Goal: Navigation & Orientation: Find specific page/section

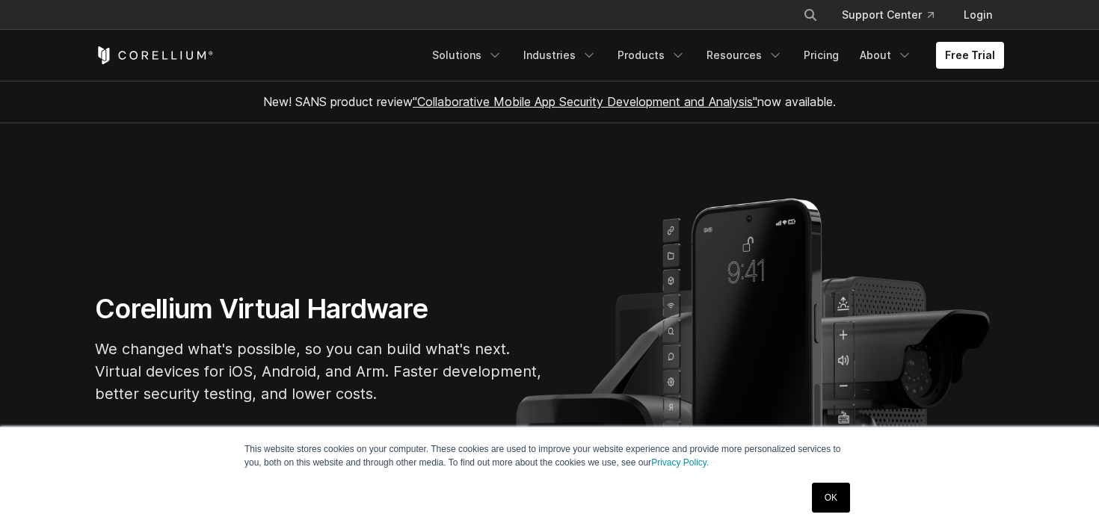
click at [817, 492] on link "OK" at bounding box center [831, 498] width 38 height 30
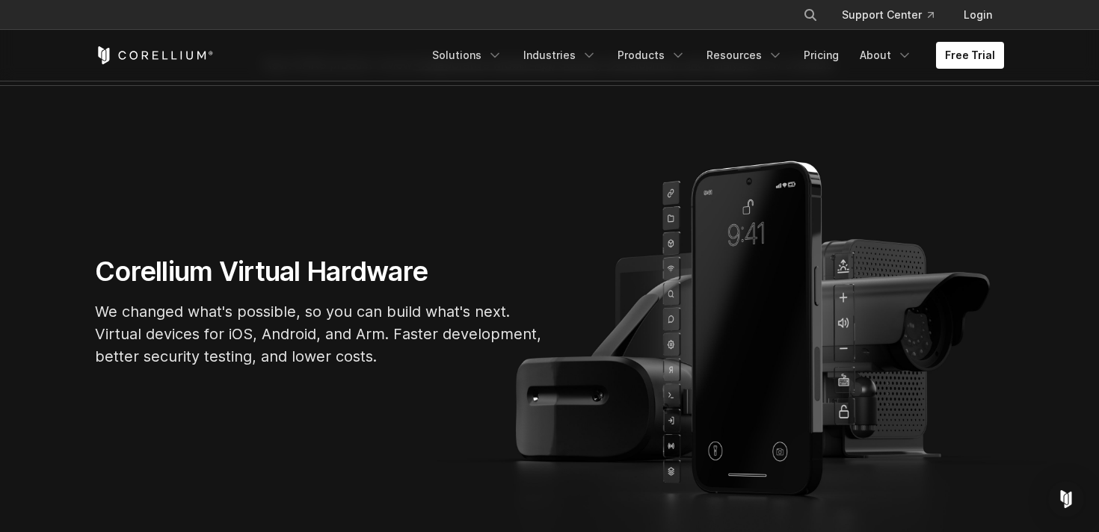
scroll to position [42, 0]
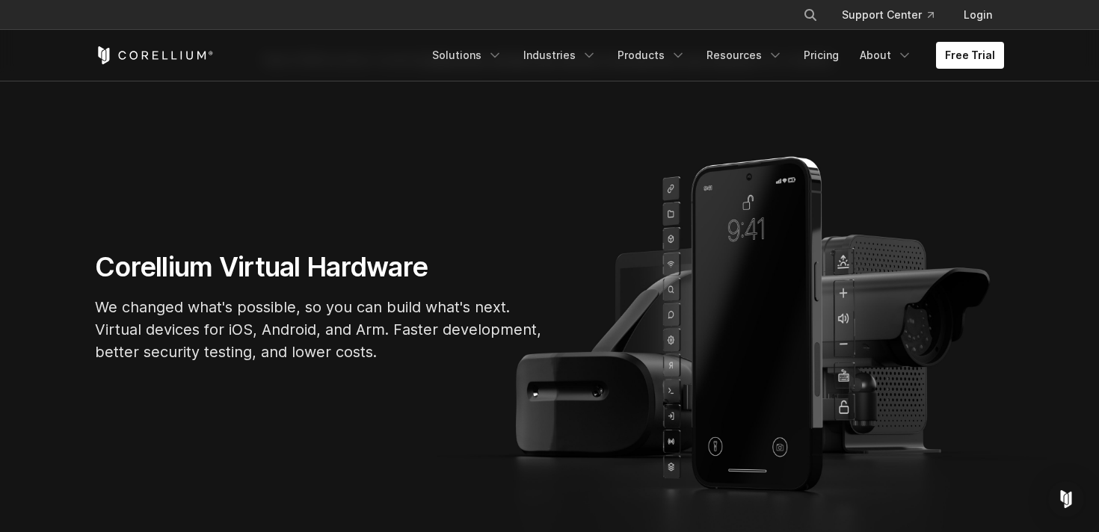
click at [533, 36] on div "Free Trial Solutions IoT" at bounding box center [549, 55] width 909 height 51
click at [528, 142] on section "Corellium Virtual Hardware We changed what's possible, so you can build what's …" at bounding box center [549, 312] width 1099 height 463
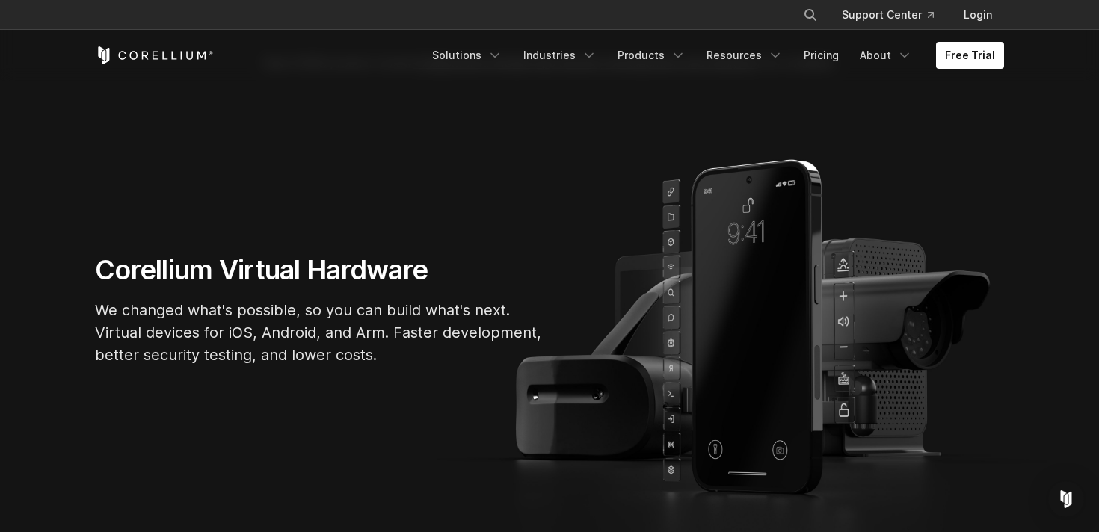
scroll to position [0, 0]
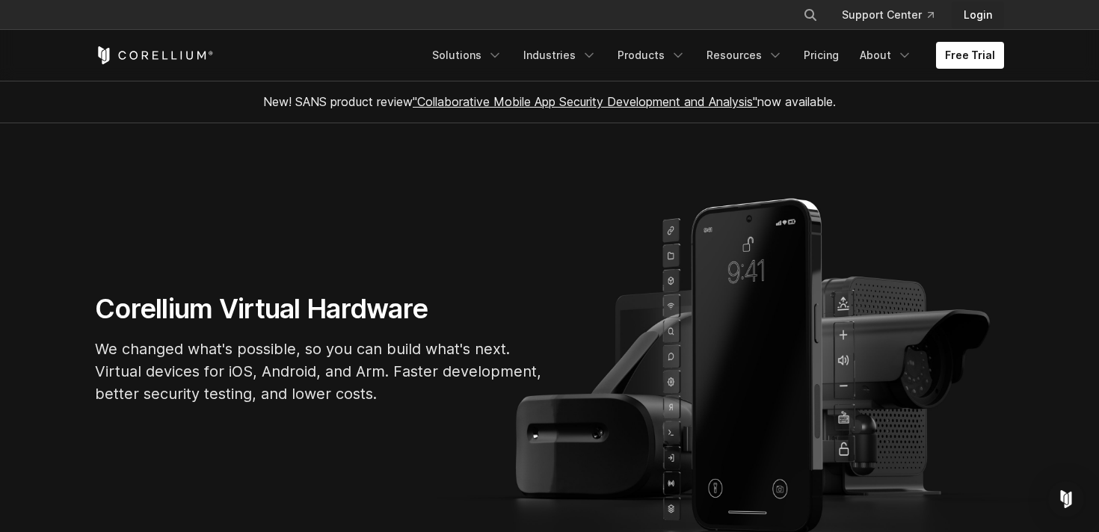
click at [982, 18] on link "Login" at bounding box center [978, 14] width 52 height 27
click at [485, 51] on link "Solutions" at bounding box center [467, 55] width 88 height 27
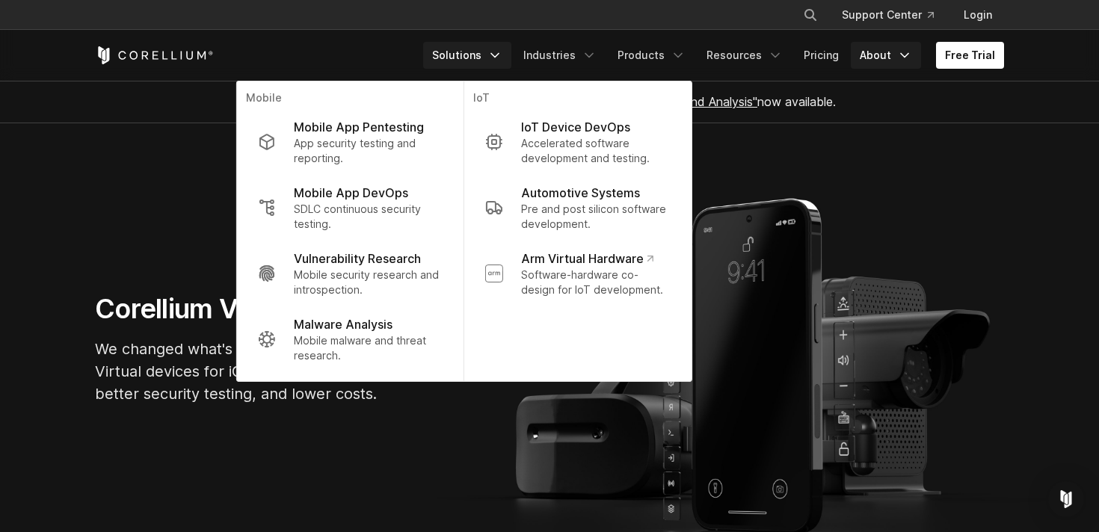
click at [877, 64] on link "About" at bounding box center [886, 55] width 70 height 27
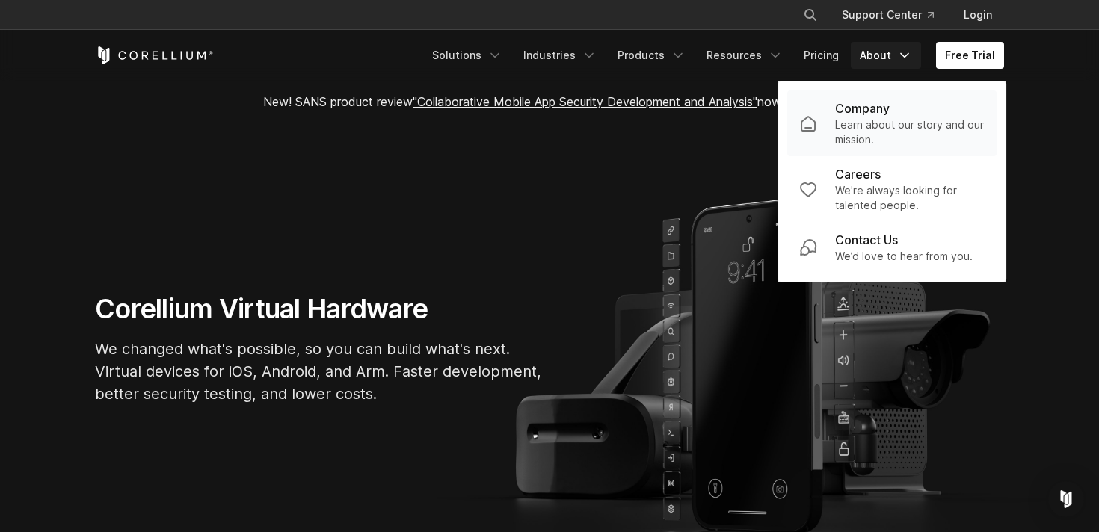
click at [867, 120] on p "Learn about our story and our mission." at bounding box center [910, 132] width 150 height 30
